Goal: Task Accomplishment & Management: Use online tool/utility

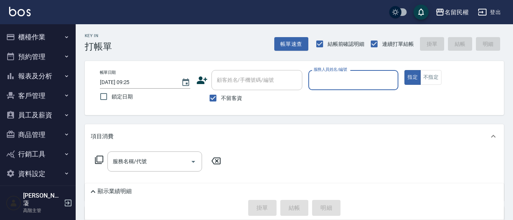
click at [48, 44] on button "櫃檯作業" at bounding box center [38, 37] width 70 height 20
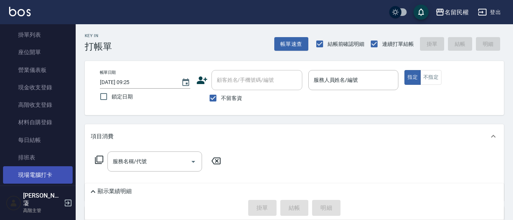
scroll to position [114, 0]
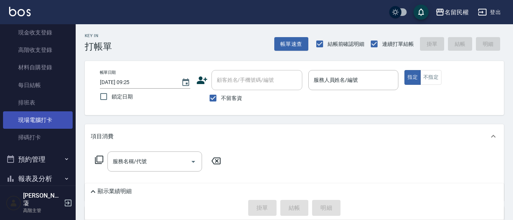
drag, startPoint x: 34, startPoint y: 122, endPoint x: 39, endPoint y: 122, distance: 4.9
click at [34, 122] on link "現場電腦打卡" at bounding box center [38, 119] width 70 height 17
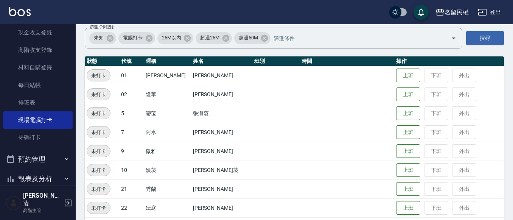
scroll to position [139, 0]
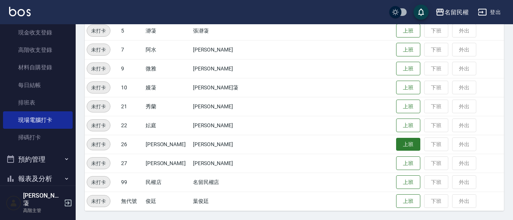
click at [396, 140] on button "上班" at bounding box center [408, 144] width 24 height 13
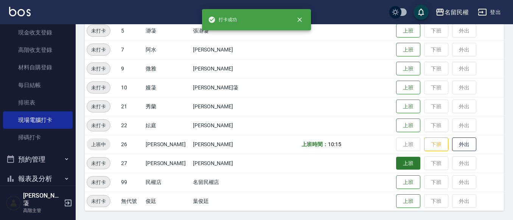
click at [396, 165] on button "上班" at bounding box center [408, 163] width 24 height 13
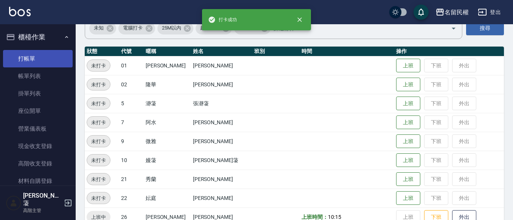
scroll to position [63, 0]
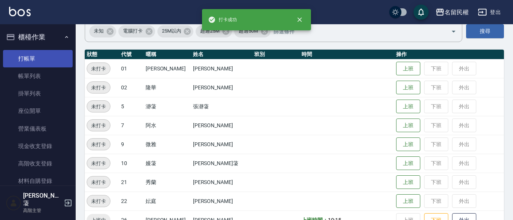
click at [34, 65] on link "打帳單" at bounding box center [38, 58] width 70 height 17
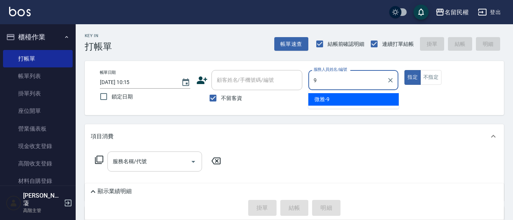
type input "微雅-9"
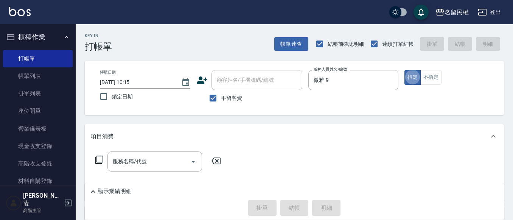
type button "true"
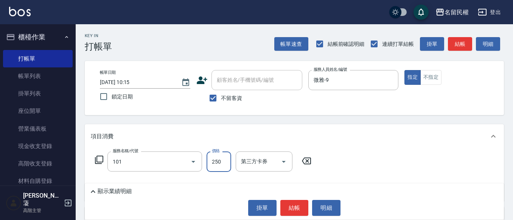
type input "不指定洗髮(101)"
type input "300"
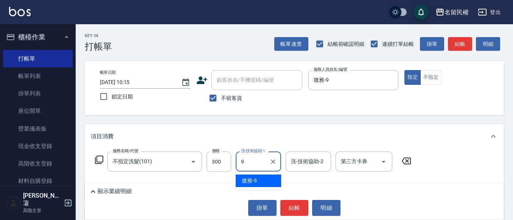
type input "微雅-9"
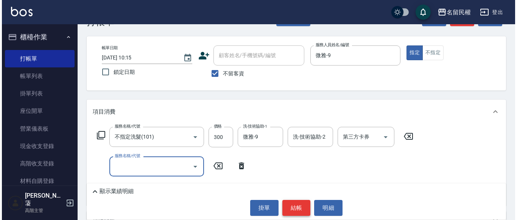
scroll to position [38, 0]
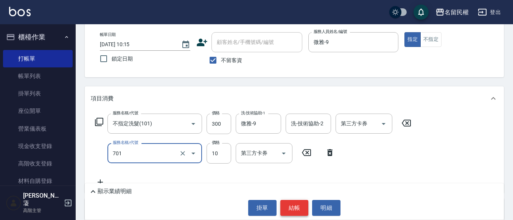
type input "[PERSON_NAME](701)"
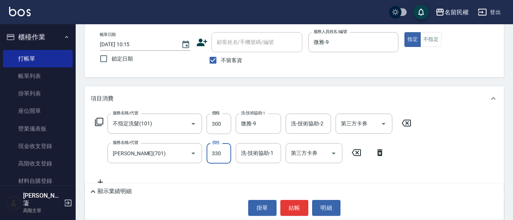
click at [211, 157] on input "330" at bounding box center [219, 153] width 25 height 20
type input "30"
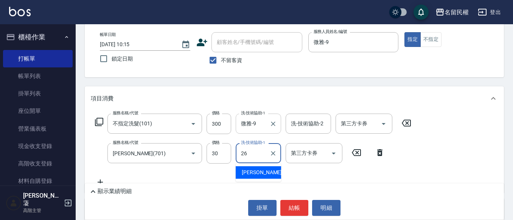
type input "沅莘-26"
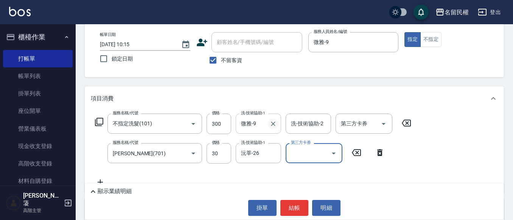
click at [273, 128] on button "Clear" at bounding box center [273, 124] width 11 height 11
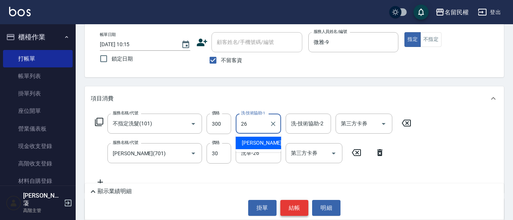
type input "沅莘-26"
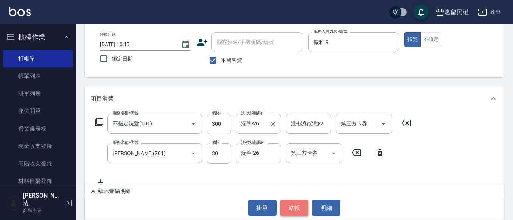
click at [301, 211] on button "結帳" at bounding box center [295, 208] width 28 height 16
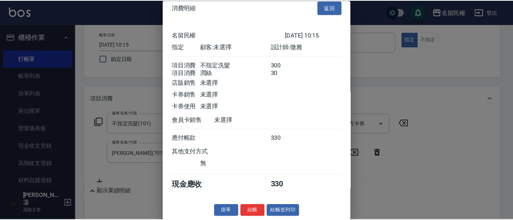
scroll to position [19, 0]
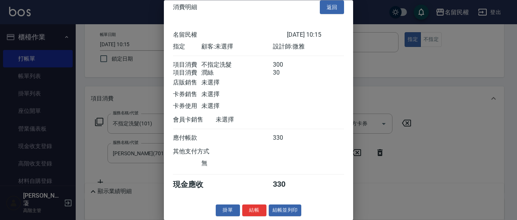
click at [259, 209] on button "結帳" at bounding box center [254, 211] width 24 height 12
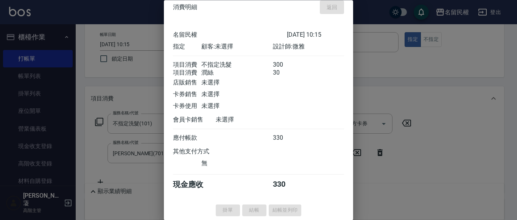
type input "[DATE] 10:58"
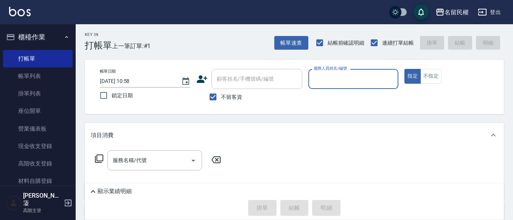
scroll to position [0, 0]
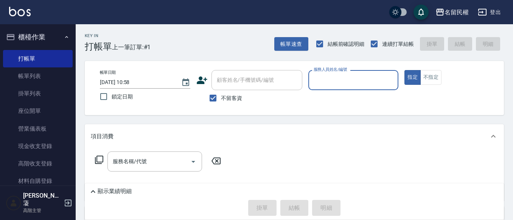
click at [342, 83] on input "服務人員姓名/編號" at bounding box center [354, 79] width 84 height 13
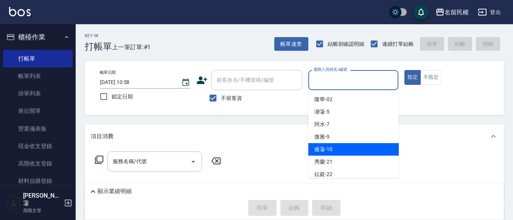
click at [326, 147] on span "嫚蓤 -10" at bounding box center [324, 149] width 18 height 8
type input "嫚蓤-10"
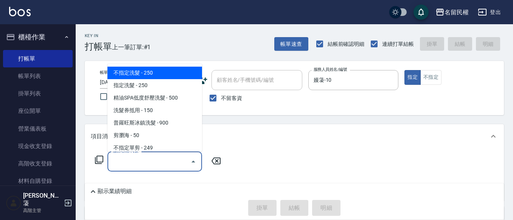
click at [163, 163] on input "服務名稱/代號" at bounding box center [149, 161] width 76 height 13
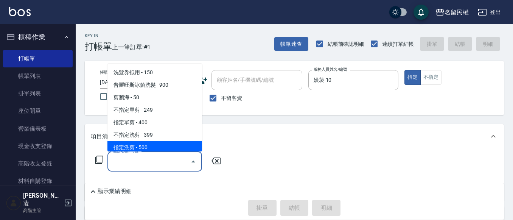
scroll to position [76, 0]
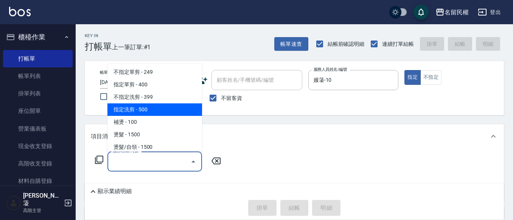
drag, startPoint x: 150, startPoint y: 110, endPoint x: 151, endPoint y: 114, distance: 4.8
click at [150, 110] on span "指定洗剪 - 500" at bounding box center [155, 109] width 95 height 12
type input "指定洗剪(205)"
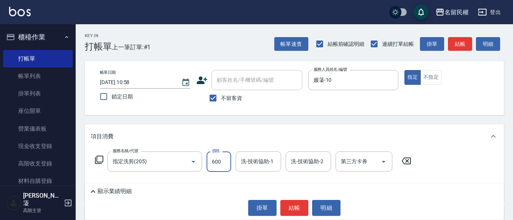
type input "600"
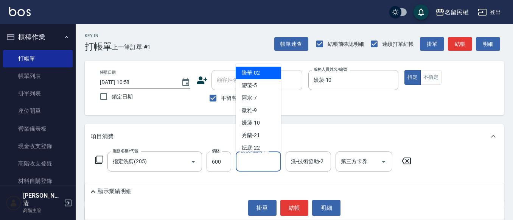
click at [258, 162] on input "洗-技術協助-1" at bounding box center [258, 161] width 39 height 13
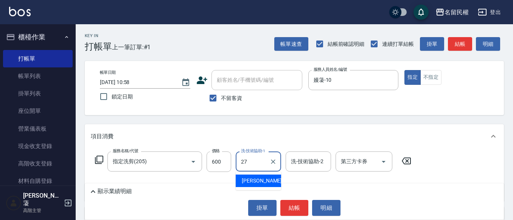
type input "[PERSON_NAME]-27"
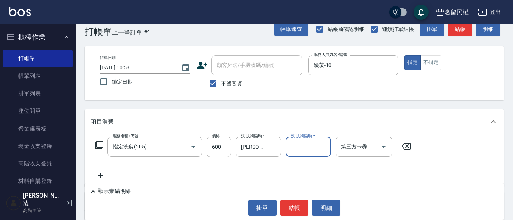
scroll to position [38, 0]
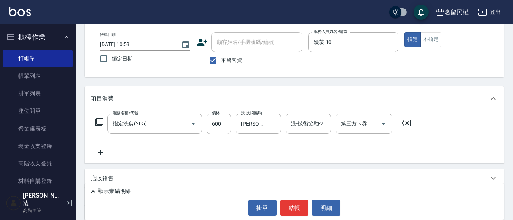
click at [272, 89] on div "項目消費" at bounding box center [294, 98] width 419 height 24
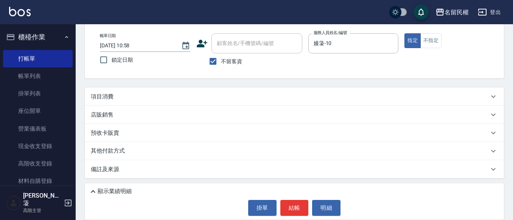
scroll to position [37, 0]
click at [231, 97] on div "項目消費" at bounding box center [290, 97] width 398 height 8
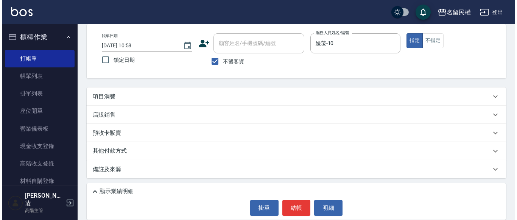
scroll to position [38, 0]
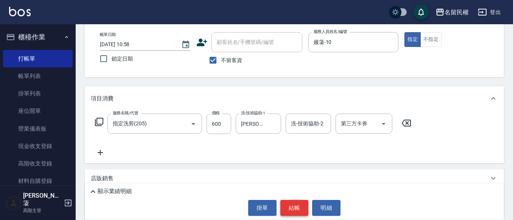
click at [302, 209] on button "結帳" at bounding box center [295, 208] width 28 height 16
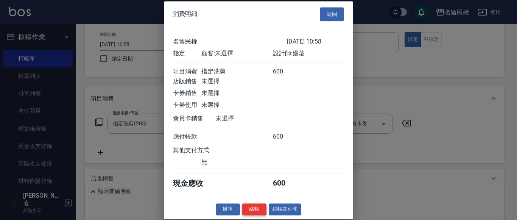
scroll to position [10, 0]
click at [257, 208] on button "結帳" at bounding box center [254, 209] width 24 height 12
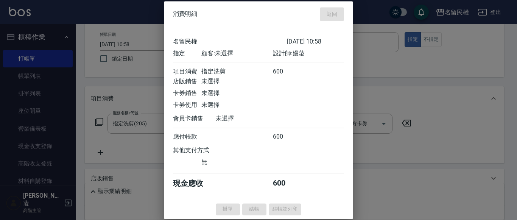
scroll to position [2, 0]
type input "[DATE] 11:07"
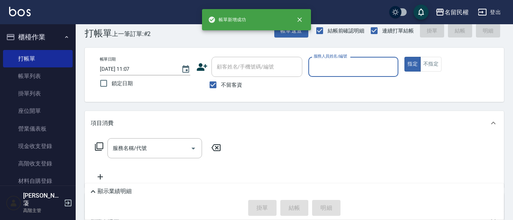
scroll to position [0, 0]
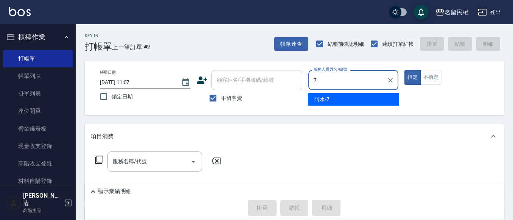
type input "阿水-7"
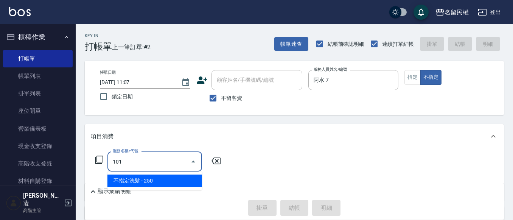
type input "不指定洗髮(101)"
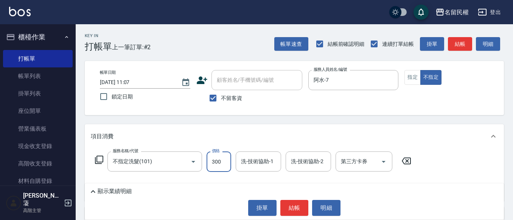
type input "300"
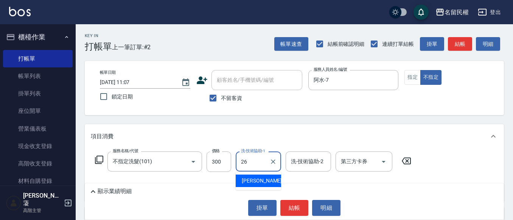
type input "沅莘-26"
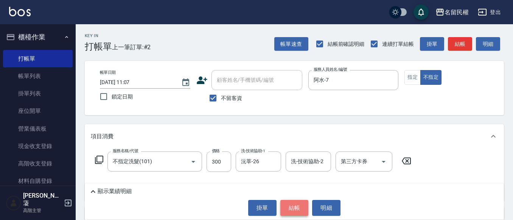
click at [296, 206] on button "結帳" at bounding box center [295, 208] width 28 height 16
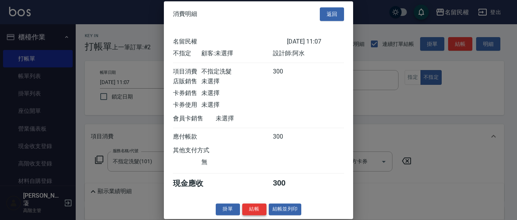
click at [262, 215] on button "結帳" at bounding box center [254, 209] width 24 height 12
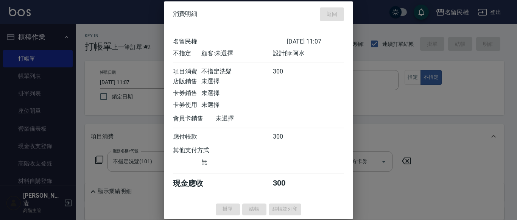
type input "[DATE] 11:10"
